Goal: Transaction & Acquisition: Purchase product/service

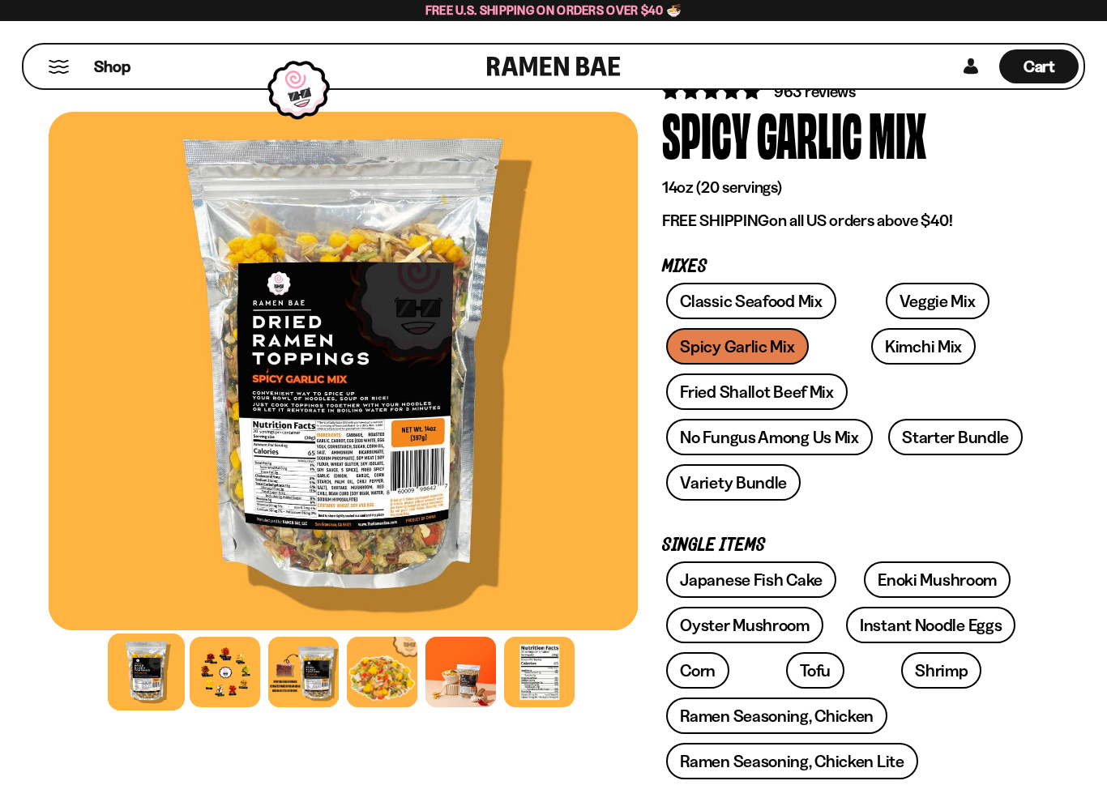
scroll to position [94, 0]
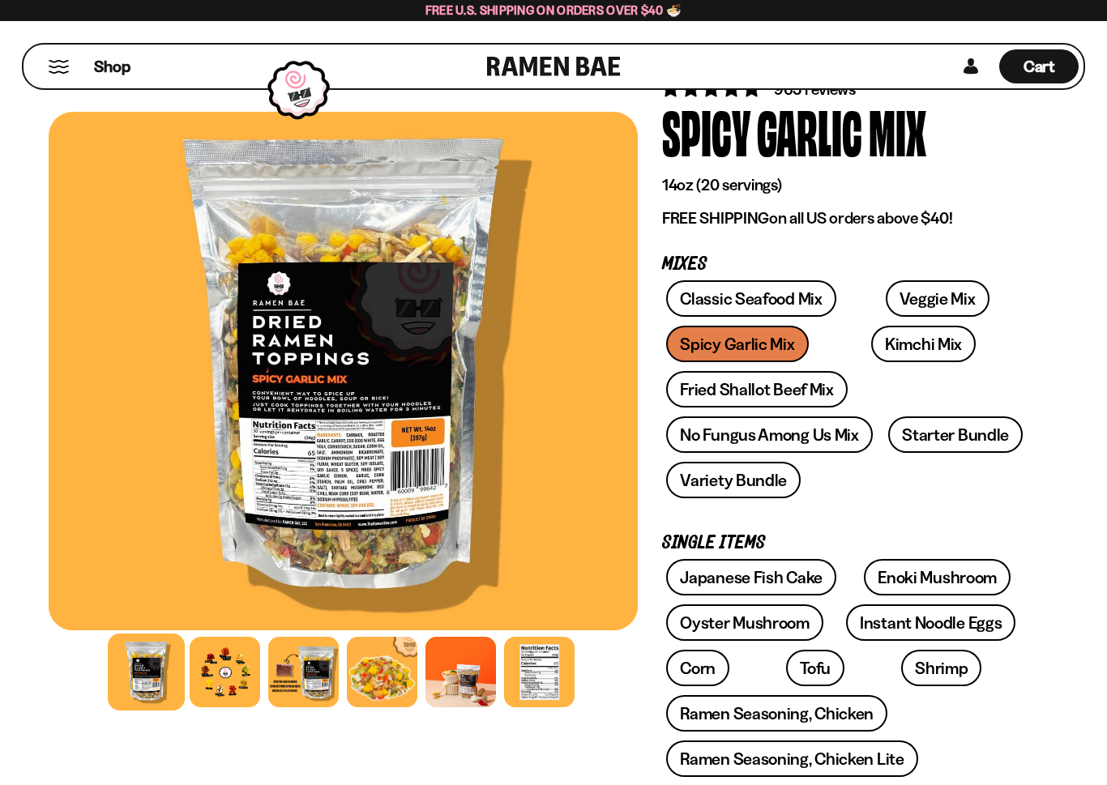
click at [793, 386] on link "Fried Shallot Beef Mix" at bounding box center [756, 389] width 181 height 36
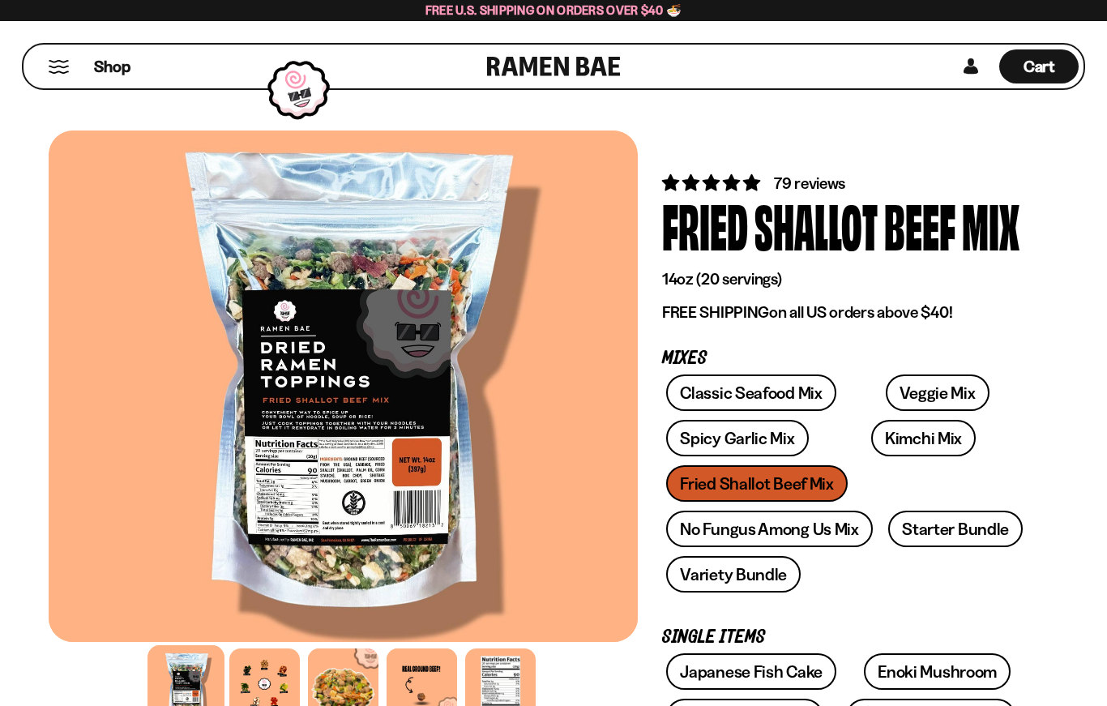
click at [270, 679] on div at bounding box center [264, 683] width 71 height 71
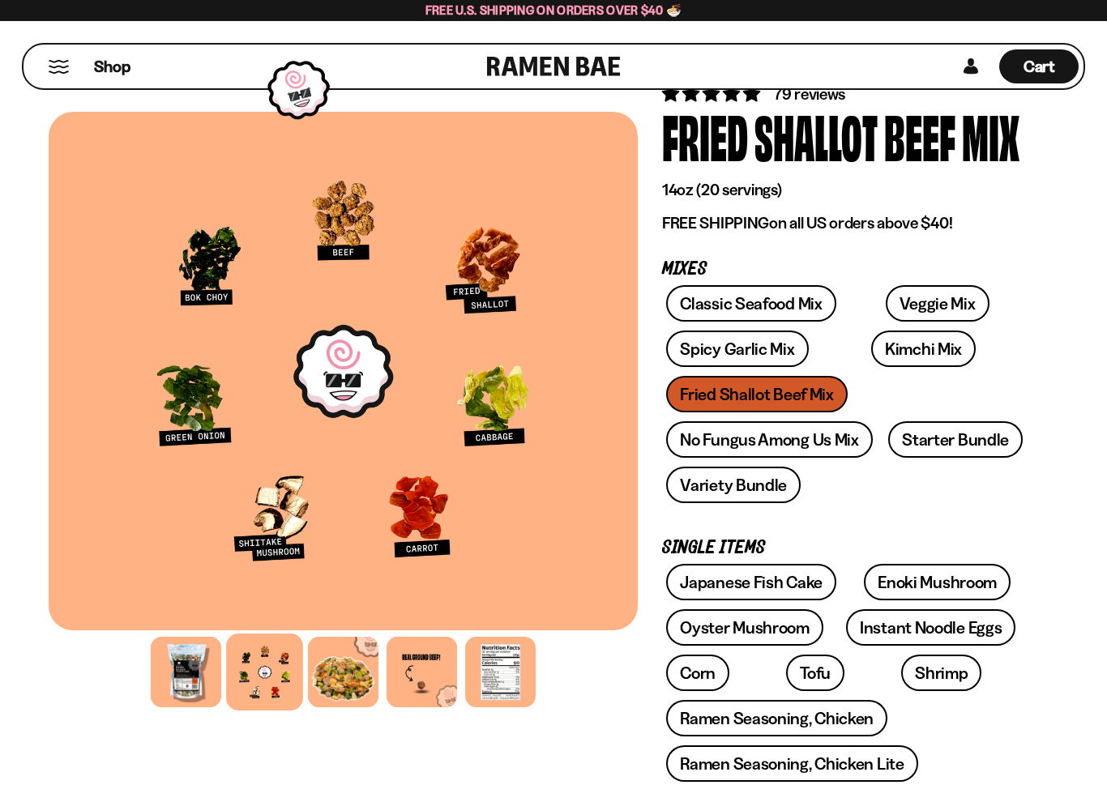
scroll to position [96, 0]
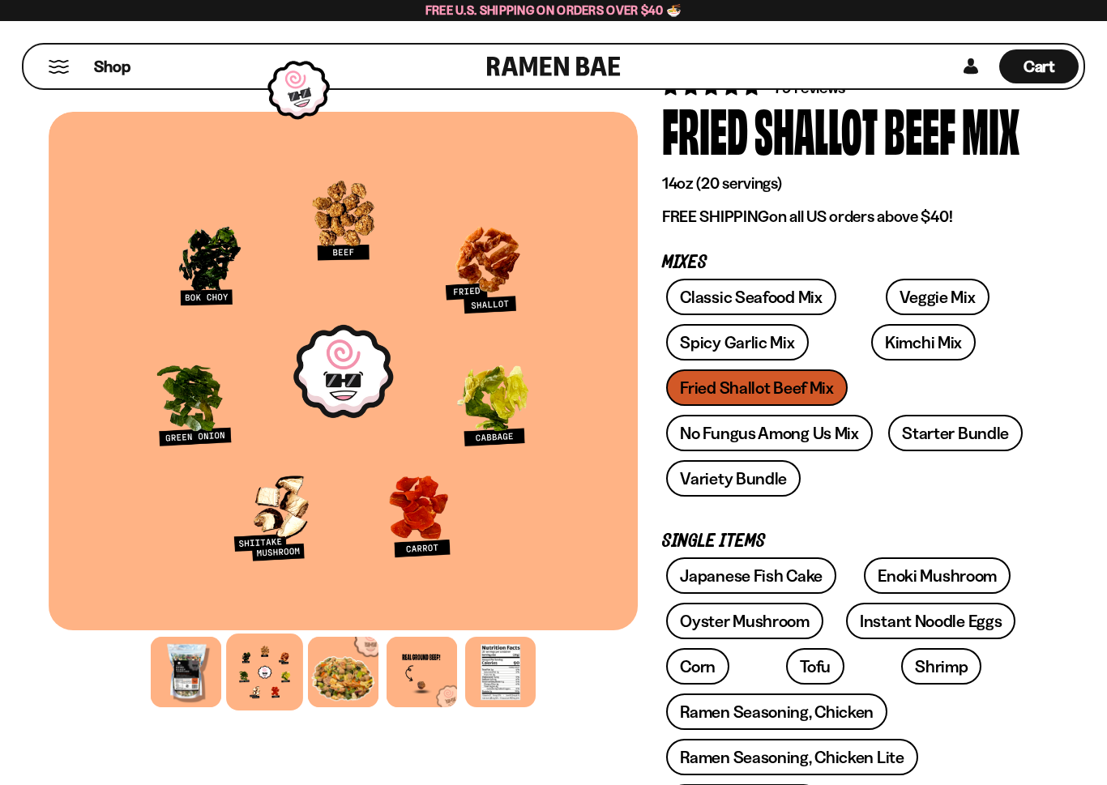
click at [900, 280] on link "Veggie Mix" at bounding box center [938, 297] width 104 height 36
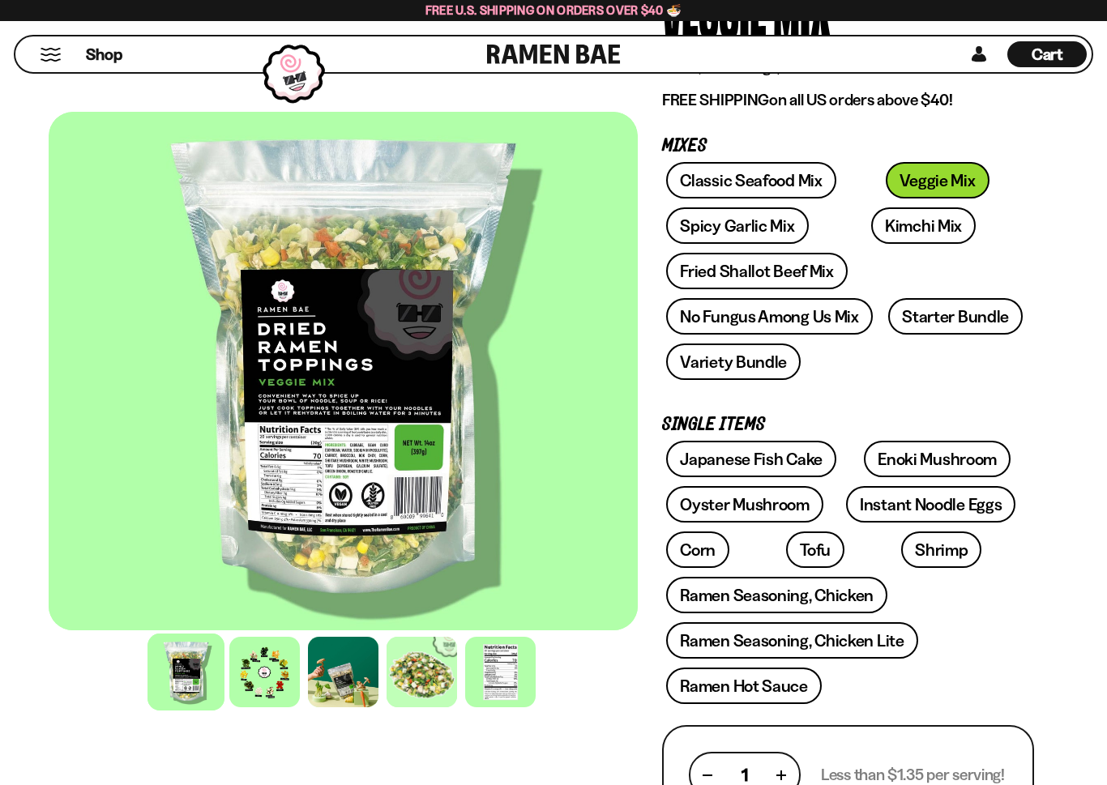
scroll to position [215, 0]
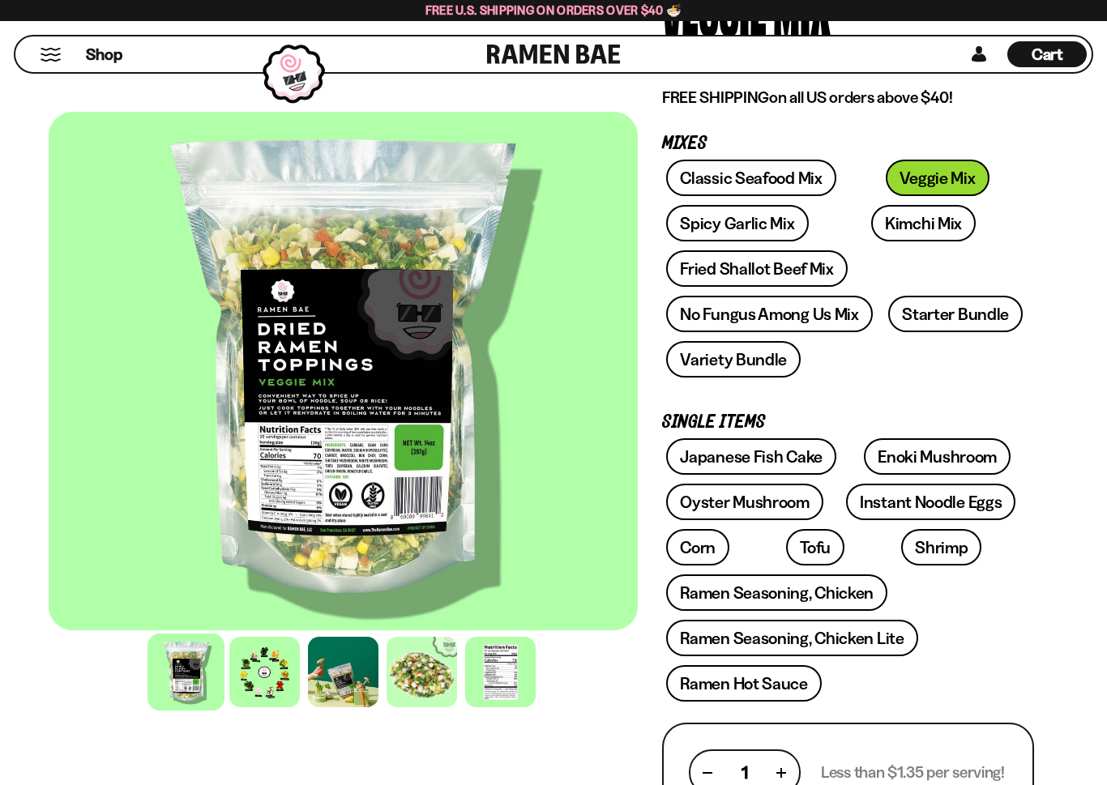
click at [272, 668] on div at bounding box center [264, 672] width 71 height 71
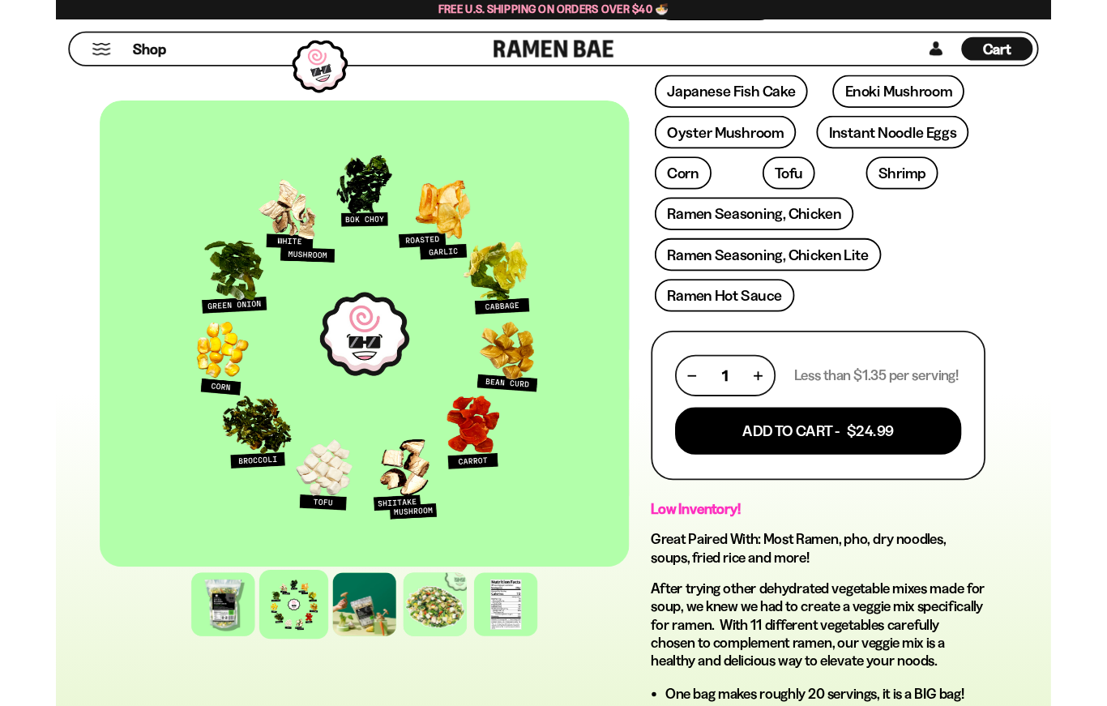
scroll to position [556, 0]
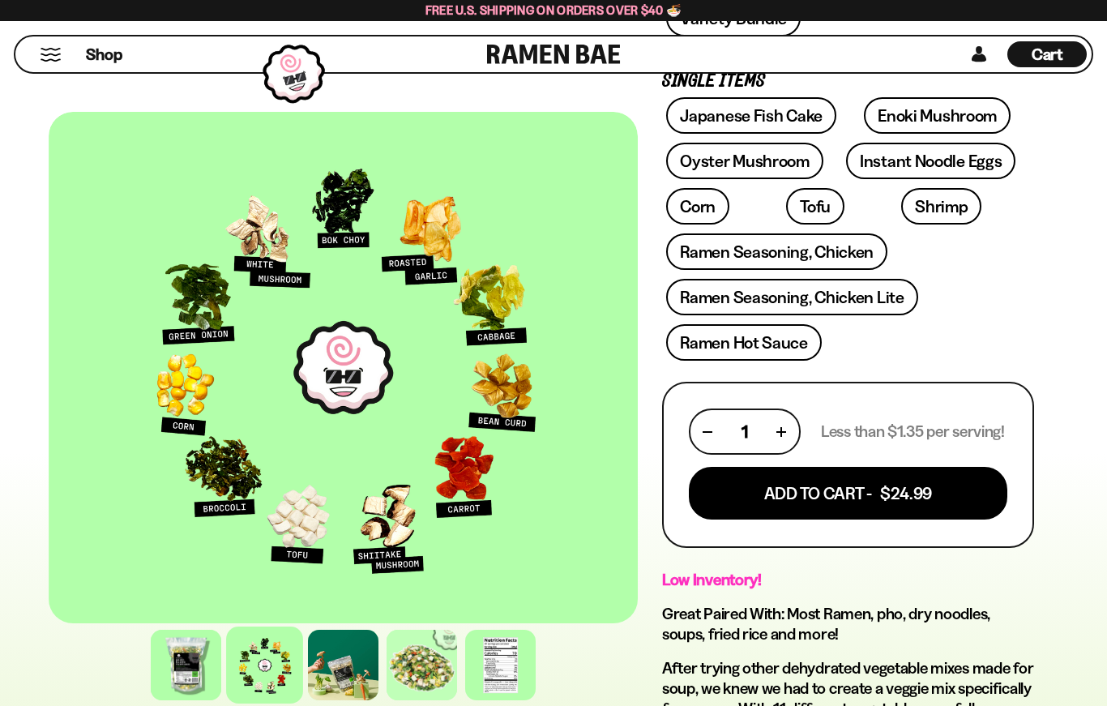
click at [847, 480] on button "Add To Cart - $24.99" at bounding box center [848, 493] width 319 height 53
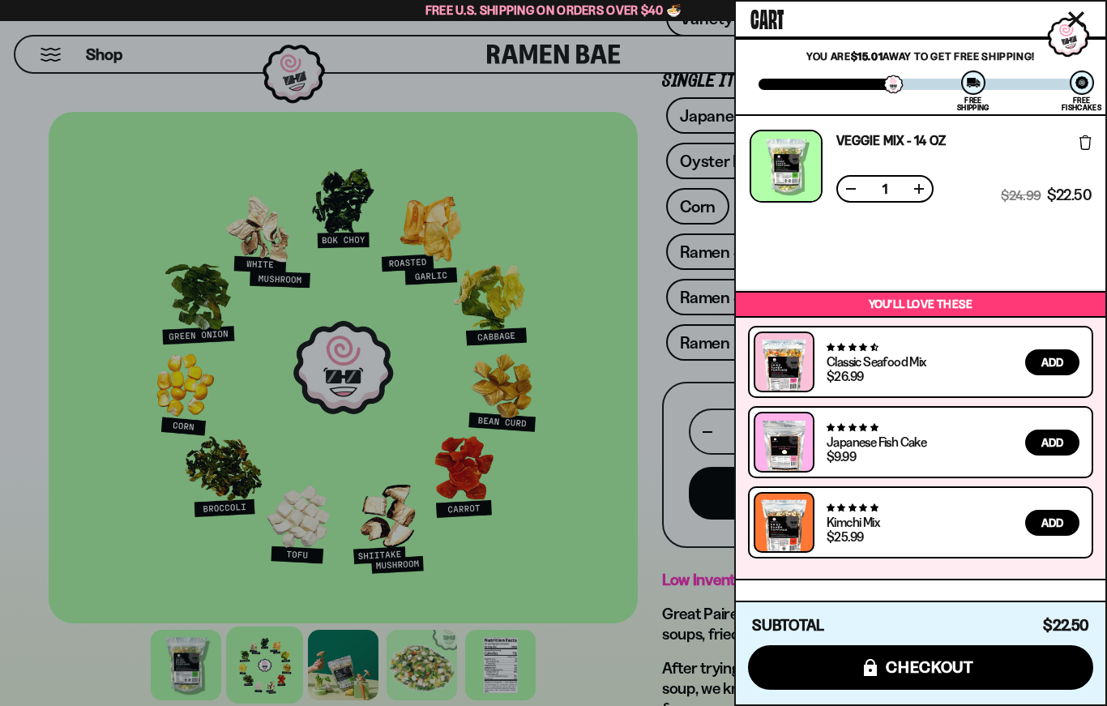
click at [938, 660] on span "checkout" at bounding box center [930, 667] width 88 height 18
